Goal: Use online tool/utility: Use online tool/utility

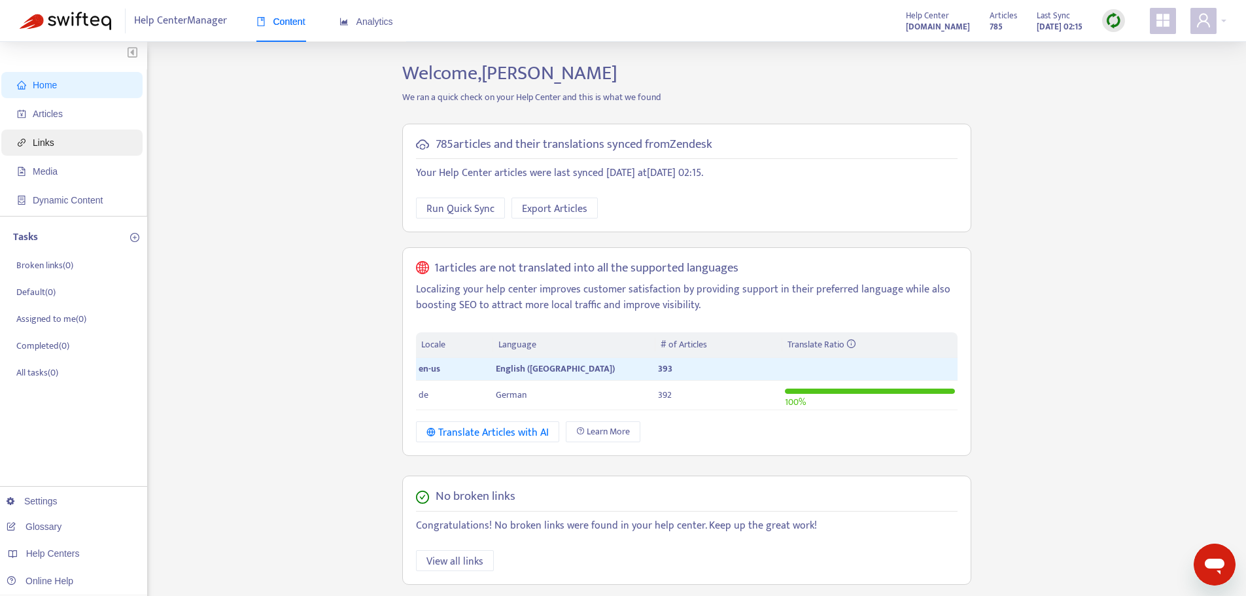
click at [41, 137] on span "Links" at bounding box center [44, 142] width 22 height 10
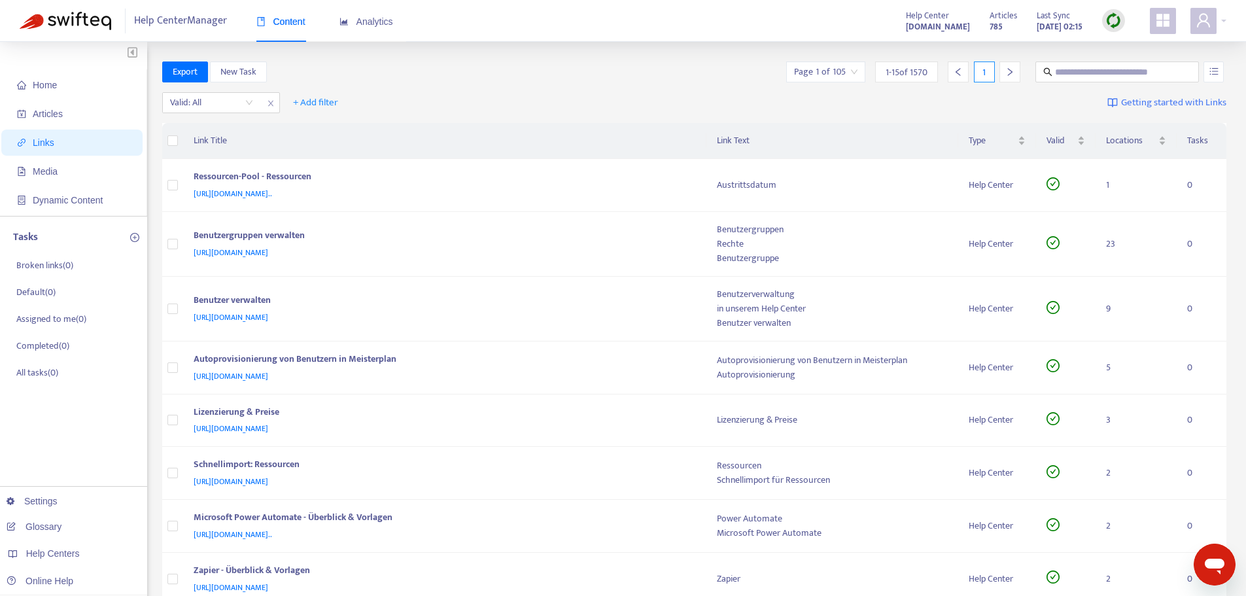
click at [1116, 24] on img at bounding box center [1113, 20] width 16 height 16
click at [1132, 69] on link "Full Sync" at bounding box center [1135, 68] width 47 height 15
